Goal: Task Accomplishment & Management: Use online tool/utility

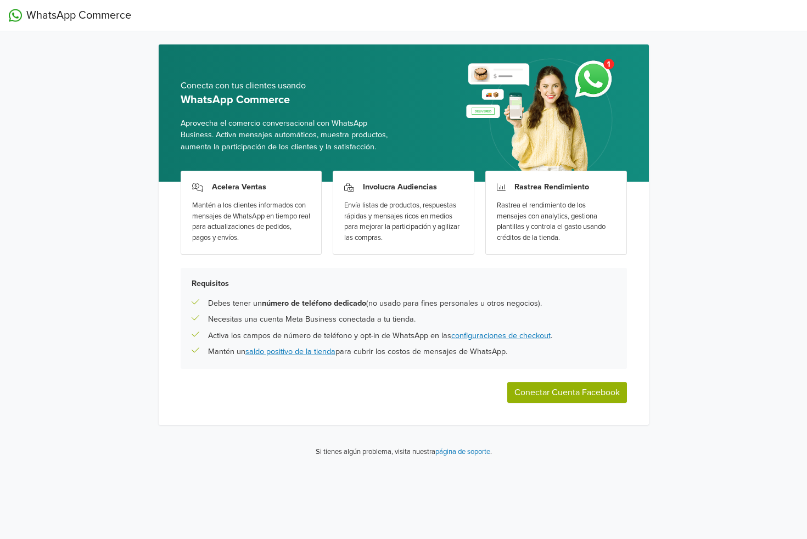
click at [603, 401] on button "Conectar Cuenta Facebook" at bounding box center [567, 392] width 120 height 21
